Goal: Task Accomplishment & Management: Use online tool/utility

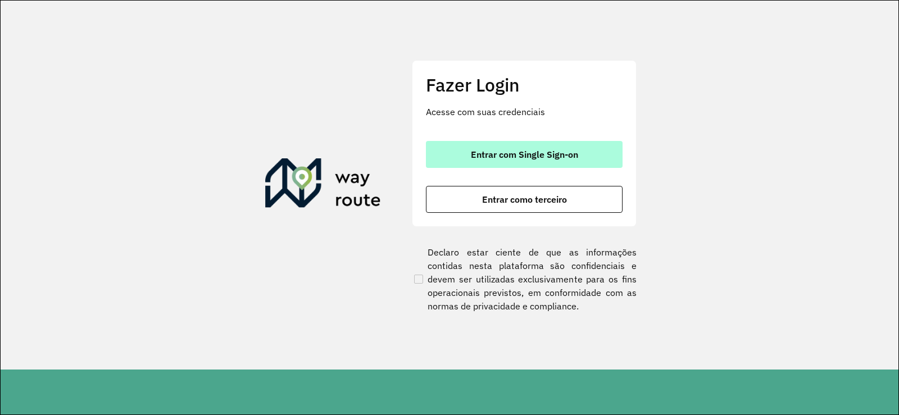
click at [509, 156] on span "Entrar com Single Sign-on" at bounding box center [524, 154] width 107 height 9
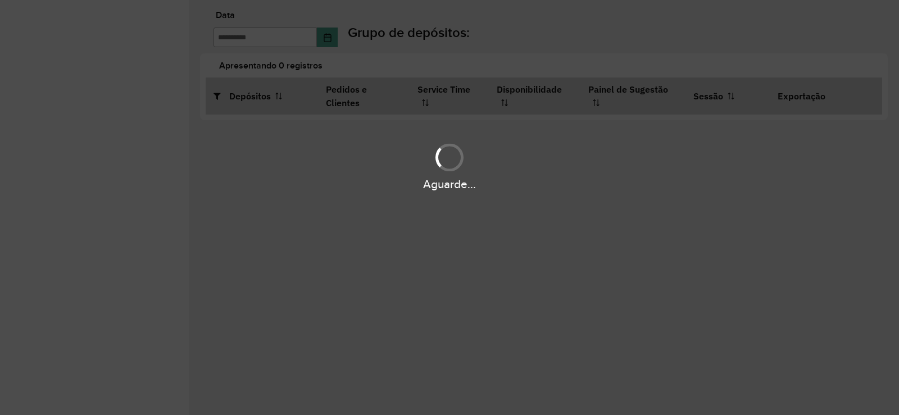
type input "**********"
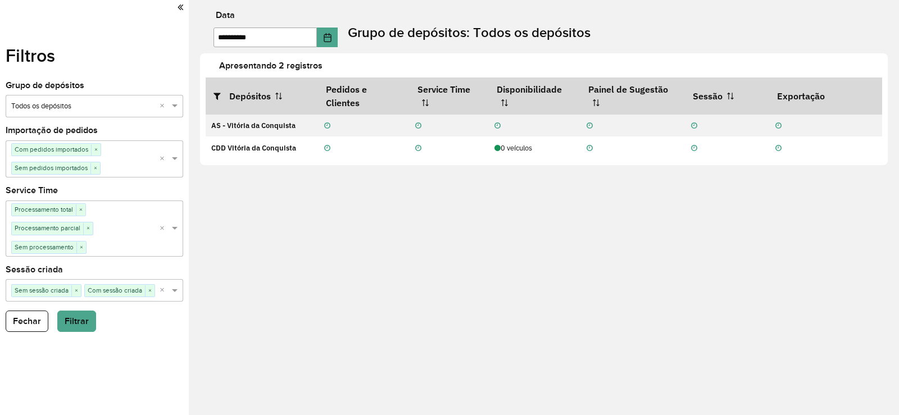
click at [179, 12] on link at bounding box center [180, 7] width 6 height 15
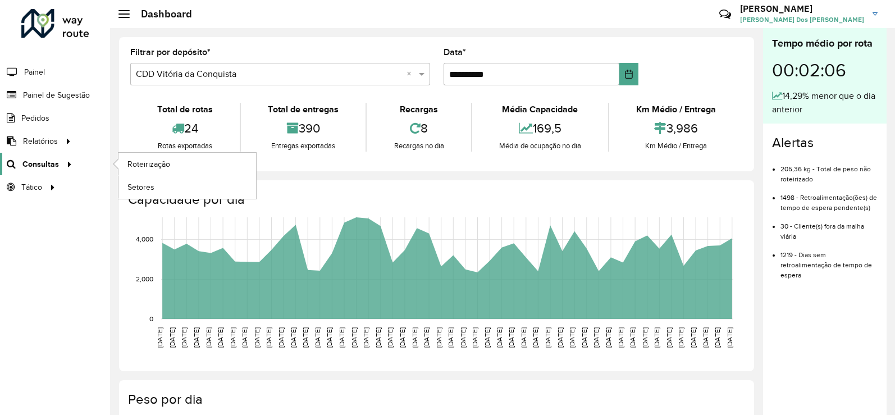
click at [47, 156] on link "Consultas" at bounding box center [38, 164] width 76 height 22
click at [140, 156] on link "Roteirização" at bounding box center [188, 164] width 138 height 22
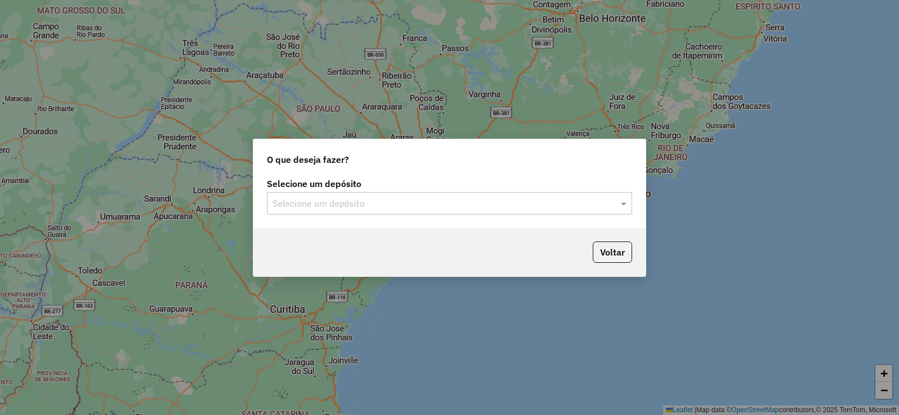
click at [502, 198] on input "text" at bounding box center [437, 203] width 331 height 13
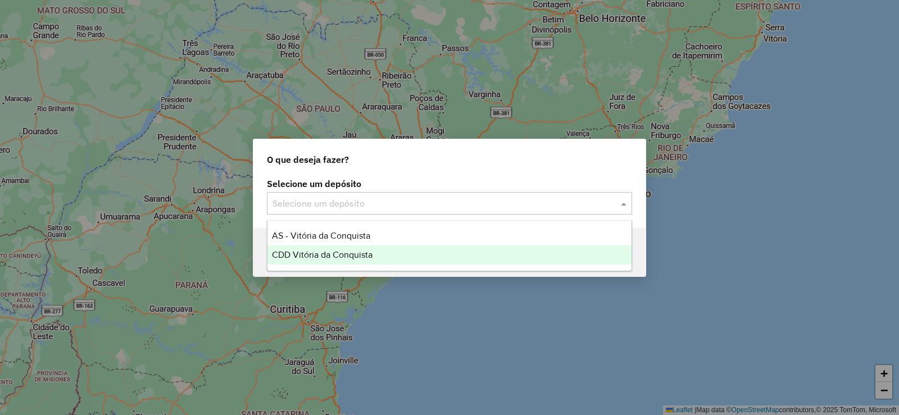
click at [366, 248] on div "CDD Vitória da Conquista" at bounding box center [449, 254] width 364 height 19
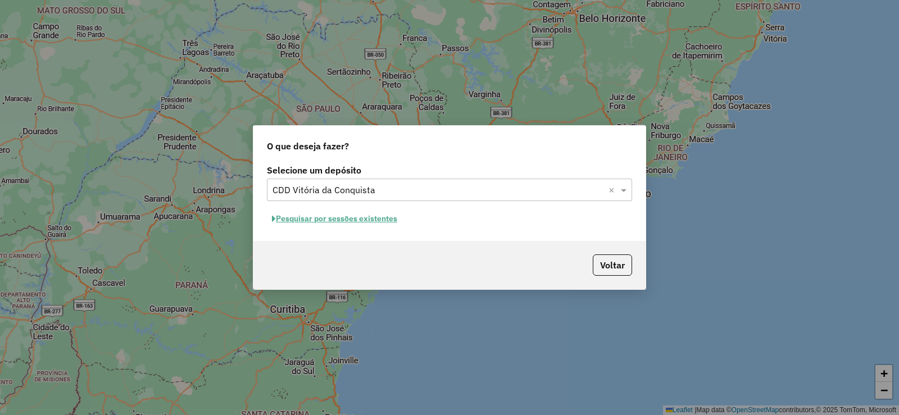
click at [348, 214] on button "Pesquisar por sessões existentes" at bounding box center [334, 218] width 135 height 17
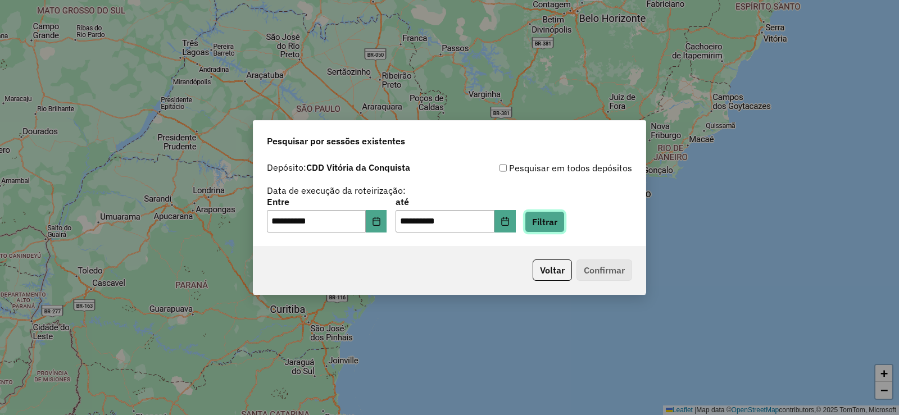
click at [558, 227] on button "Filtrar" at bounding box center [545, 221] width 40 height 21
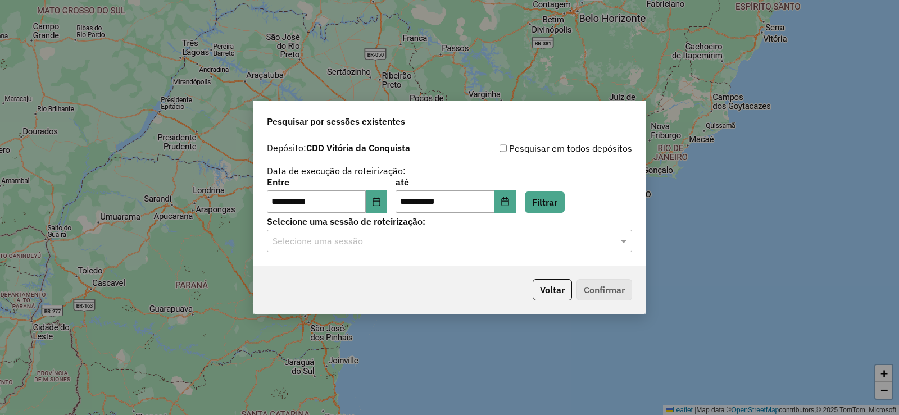
click at [575, 252] on div "**********" at bounding box center [449, 201] width 392 height 129
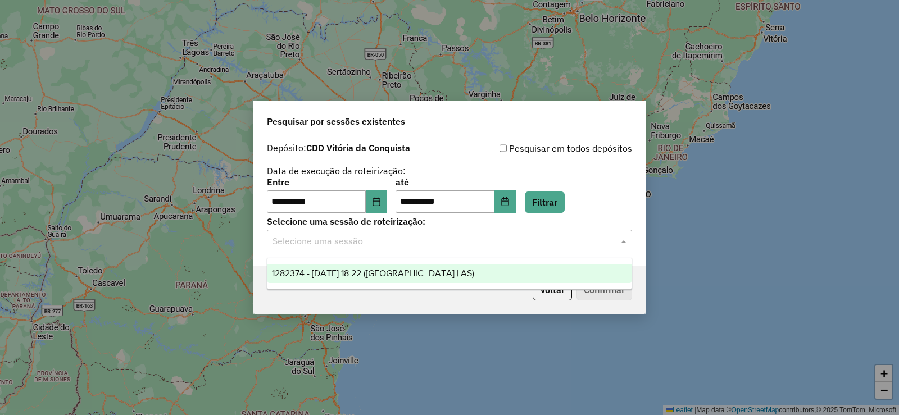
click at [564, 244] on input "text" at bounding box center [437, 241] width 331 height 13
click at [537, 278] on div "1282374 - 25/09/2025 18:22 (Rota | AS)" at bounding box center [449, 273] width 364 height 19
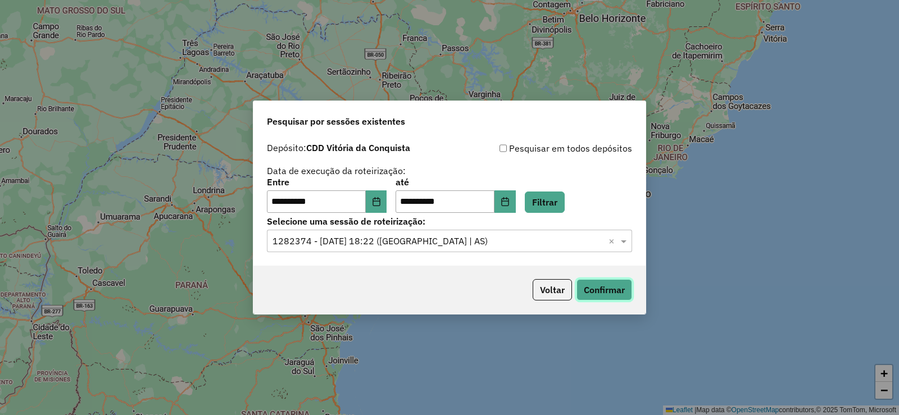
click at [592, 292] on button "Confirmar" at bounding box center [604, 289] width 56 height 21
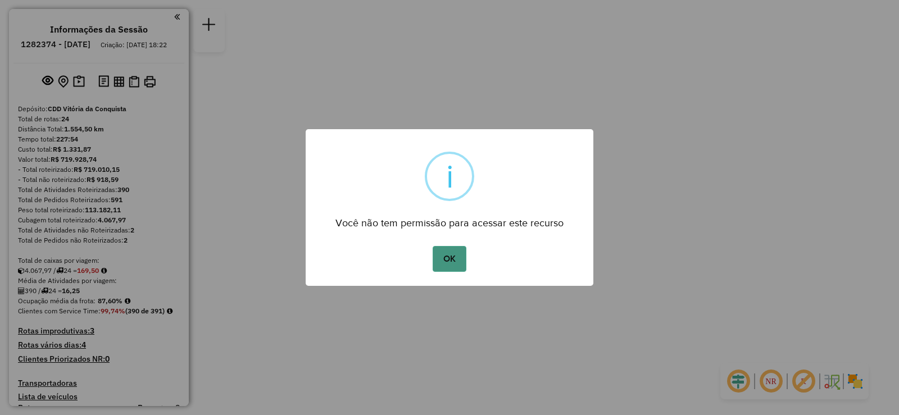
click at [458, 264] on button "OK" at bounding box center [449, 259] width 33 height 26
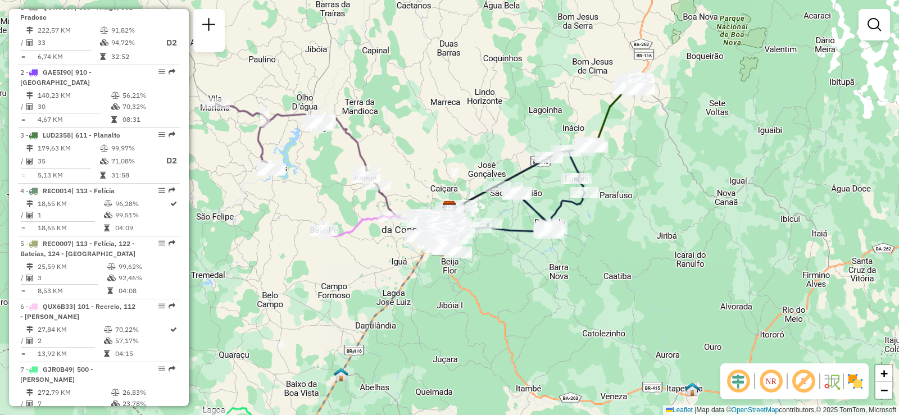
scroll to position [393, 0]
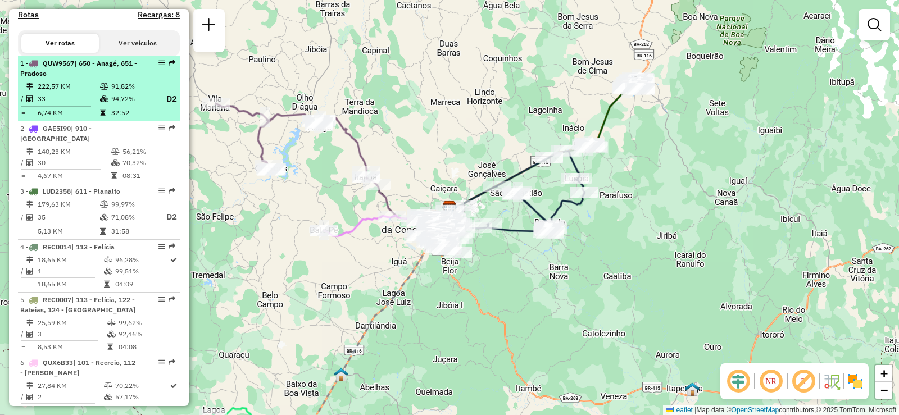
click at [158, 66] on em at bounding box center [161, 63] width 7 height 7
select select "**********"
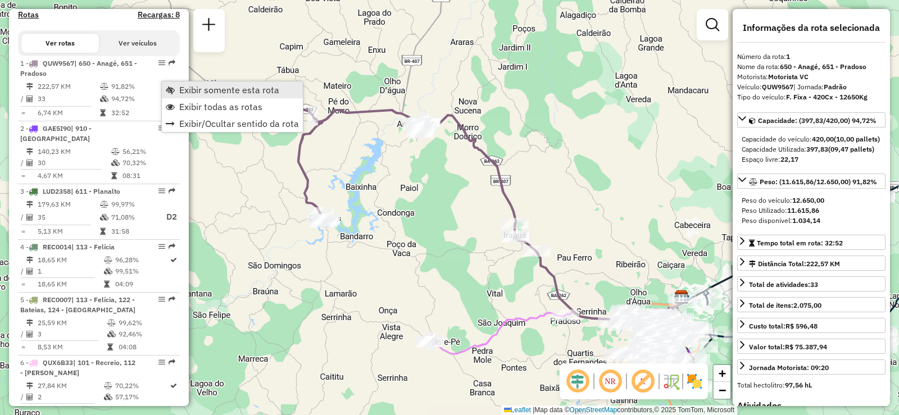
click at [245, 88] on span "Exibir somente esta rota" at bounding box center [229, 89] width 100 height 9
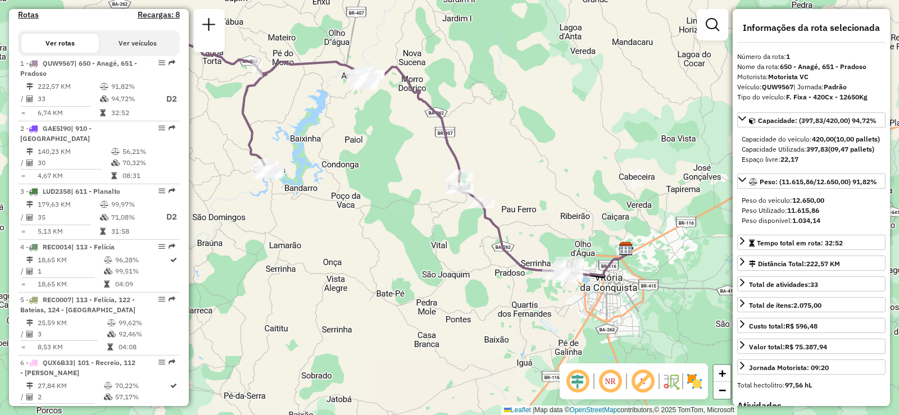
drag, startPoint x: 519, startPoint y: 316, endPoint x: 433, endPoint y: 228, distance: 123.1
click at [433, 228] on div "Janela de atendimento Grade de atendimento Capacidade Transportadoras Veículos …" at bounding box center [449, 207] width 899 height 415
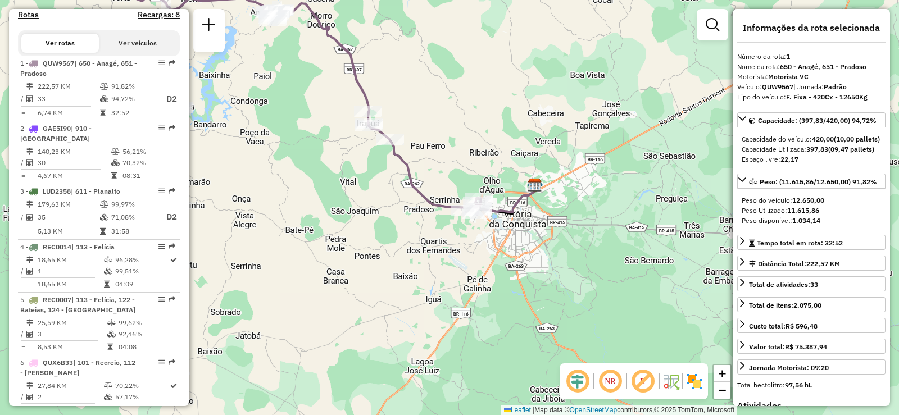
drag, startPoint x: 575, startPoint y: 245, endPoint x: 562, endPoint y: 245, distance: 12.9
click at [562, 245] on div "Janela de atendimento Grade de atendimento Capacidade Transportadoras Veículos …" at bounding box center [449, 207] width 899 height 415
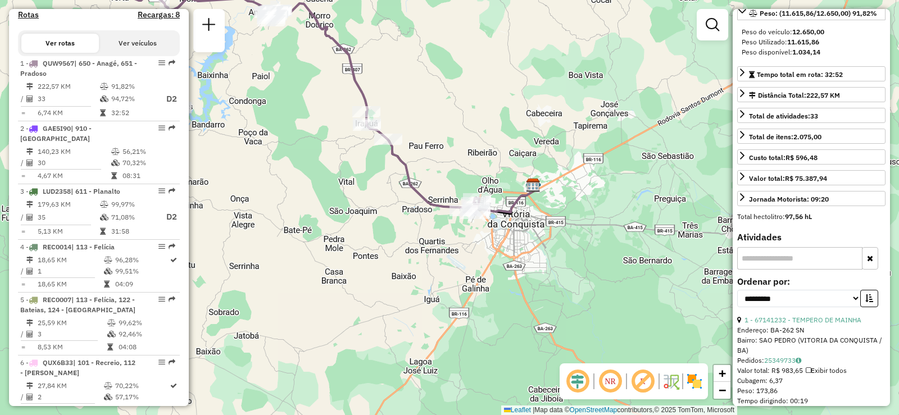
scroll to position [337, 0]
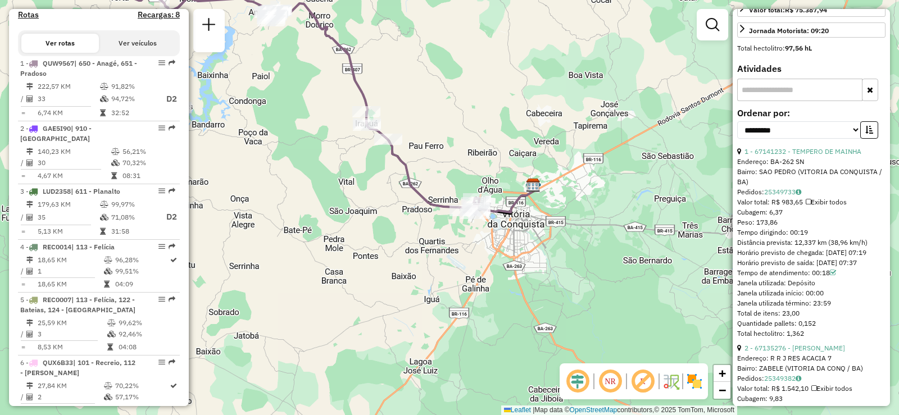
click at [790, 101] on input "text" at bounding box center [799, 90] width 125 height 22
click at [767, 101] on input "text" at bounding box center [799, 90] width 125 height 22
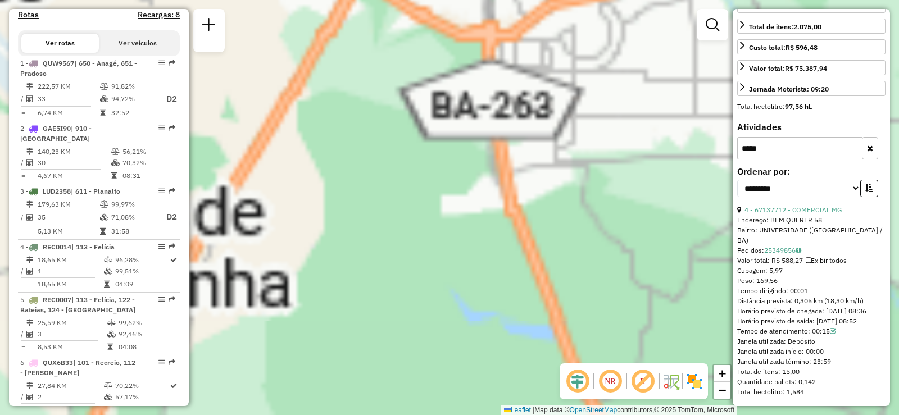
type input "*****"
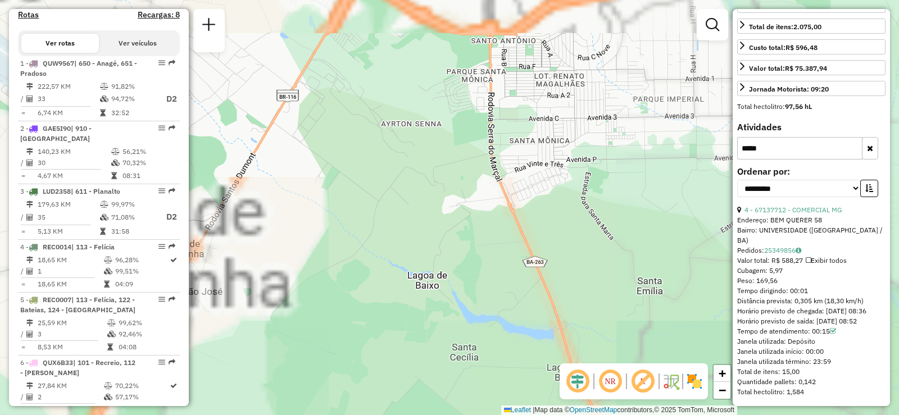
drag, startPoint x: 399, startPoint y: 126, endPoint x: 507, endPoint y: 365, distance: 262.0
click at [507, 365] on div "Janela de atendimento Grade de atendimento Capacidade Transportadoras Veículos …" at bounding box center [449, 207] width 899 height 415
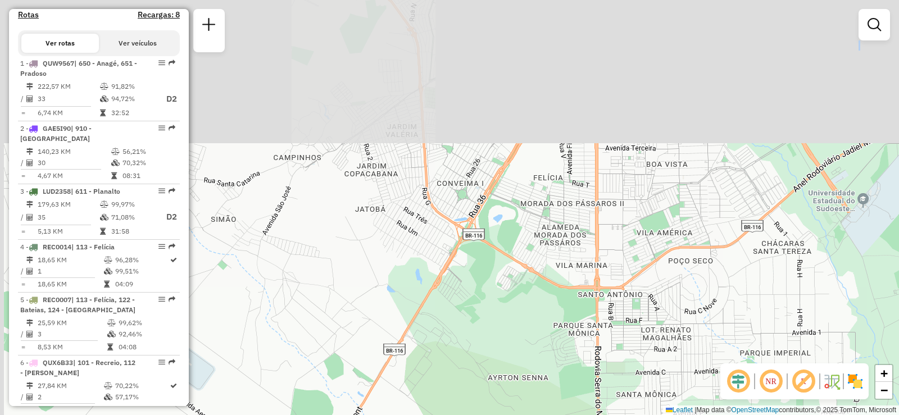
drag, startPoint x: 412, startPoint y: 110, endPoint x: 530, endPoint y: 376, distance: 290.5
click at [530, 381] on div "Janela de atendimento Grade de atendimento Capacidade Transportadoras Veículos …" at bounding box center [449, 207] width 899 height 415
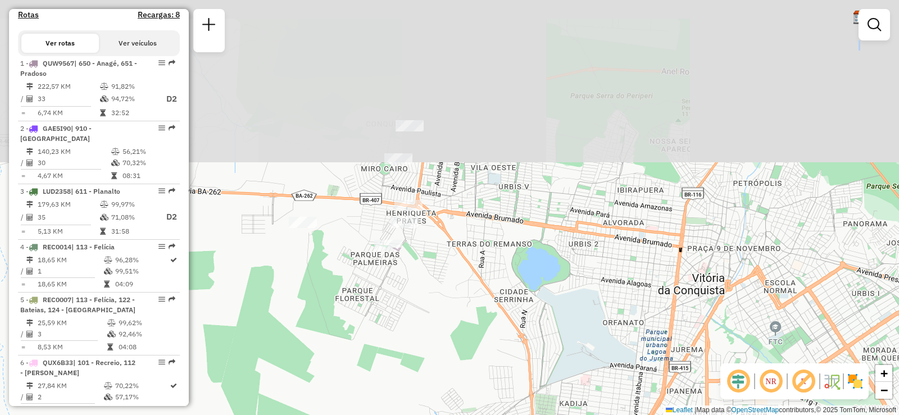
drag, startPoint x: 444, startPoint y: 195, endPoint x: 499, endPoint y: 365, distance: 178.9
click at [499, 365] on div "Janela de atendimento Grade de atendimento Capacidade Transportadoras Veículos …" at bounding box center [449, 207] width 899 height 415
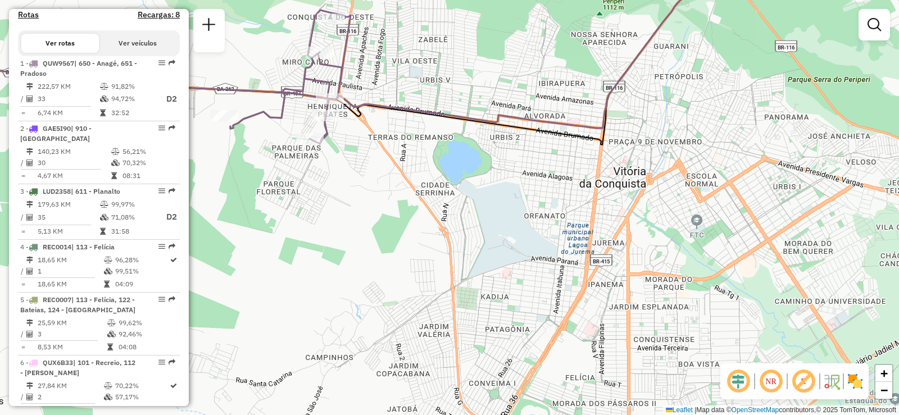
drag, startPoint x: 547, startPoint y: 313, endPoint x: 468, endPoint y: 206, distance: 132.6
click at [468, 206] on div "Janela de atendimento Grade de atendimento Capacidade Transportadoras Veículos …" at bounding box center [449, 207] width 899 height 415
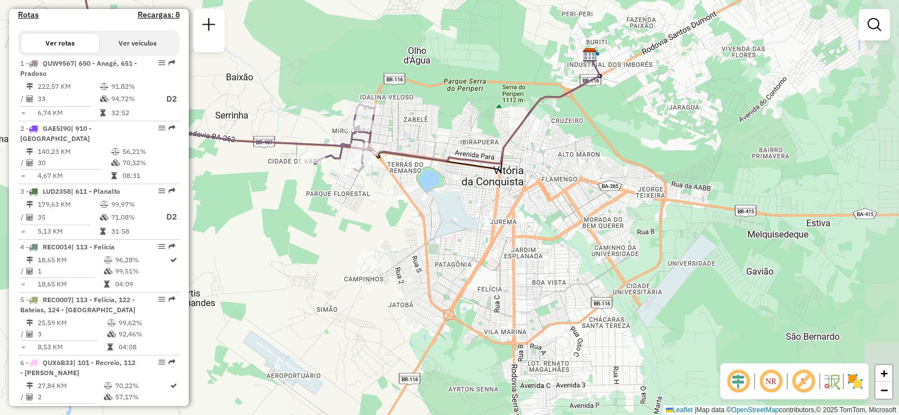
drag, startPoint x: 485, startPoint y: 285, endPoint x: 449, endPoint y: 254, distance: 47.8
click at [449, 254] on div "Janela de atendimento Grade de atendimento Capacidade Transportadoras Veículos …" at bounding box center [449, 207] width 899 height 415
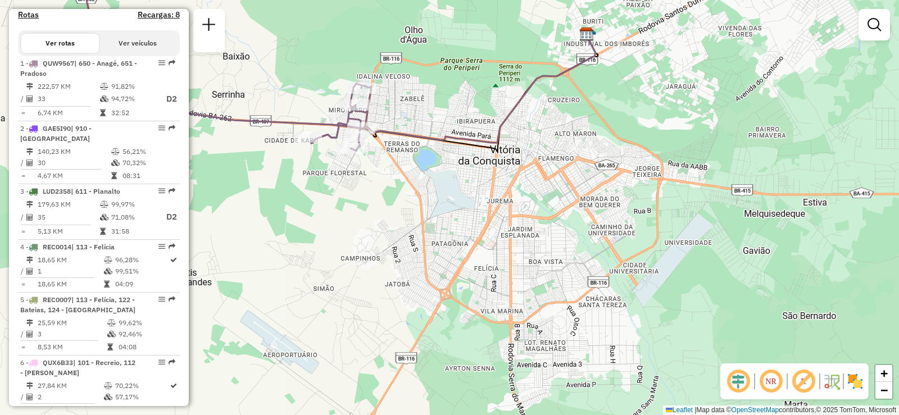
drag, startPoint x: 489, startPoint y: 276, endPoint x: 486, endPoint y: 256, distance: 20.5
click at [486, 256] on div "Janela de atendimento Grade de atendimento Capacidade Transportadoras Veículos …" at bounding box center [449, 207] width 899 height 415
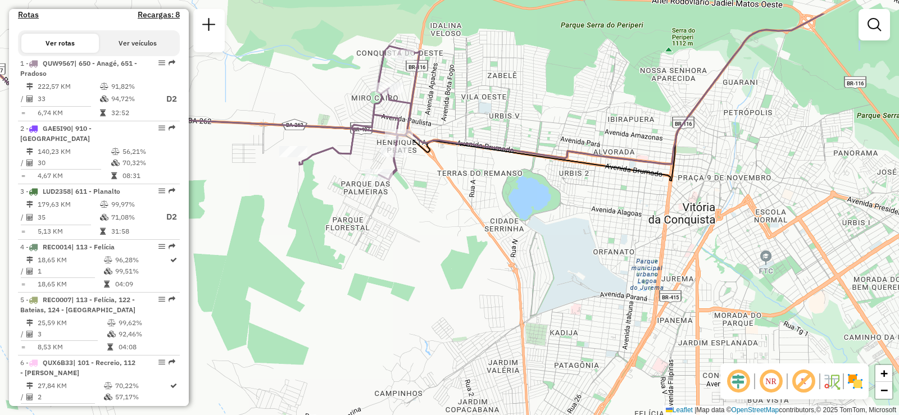
drag, startPoint x: 335, startPoint y: 181, endPoint x: 370, endPoint y: 246, distance: 73.7
click at [370, 245] on div "Janela de atendimento Grade de atendimento Capacidade Transportadoras Veículos …" at bounding box center [449, 207] width 899 height 415
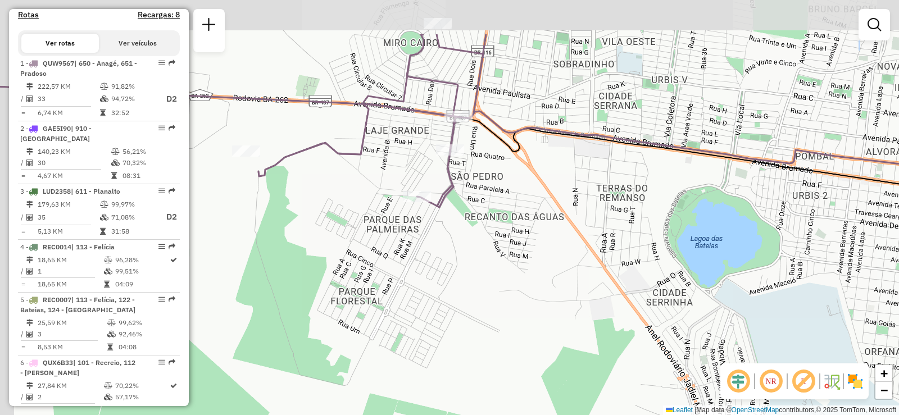
drag, startPoint x: 344, startPoint y: 241, endPoint x: 365, endPoint y: 292, distance: 55.4
click at [365, 292] on div "Janela de atendimento Grade de atendimento Capacidade Transportadoras Veículos …" at bounding box center [449, 207] width 899 height 415
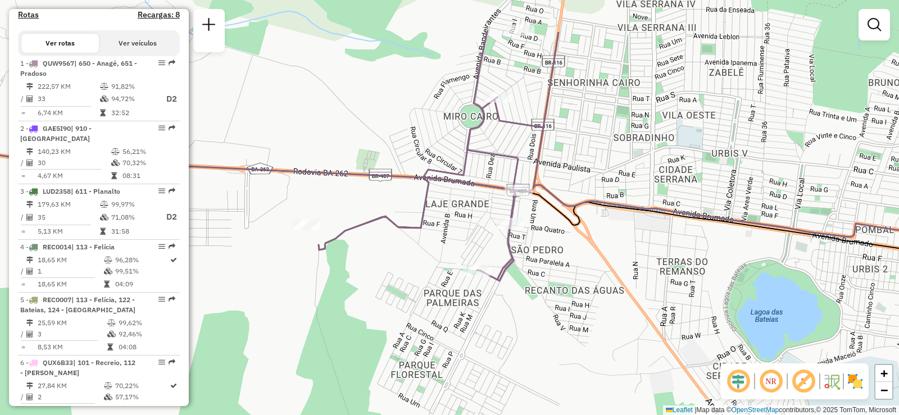
drag, startPoint x: 346, startPoint y: 222, endPoint x: 406, endPoint y: 295, distance: 95.0
click at [406, 295] on div "Janela de atendimento Grade de atendimento Capacidade Transportadoras Veículos …" at bounding box center [449, 207] width 899 height 415
